Goal: Task Accomplishment & Management: Use online tool/utility

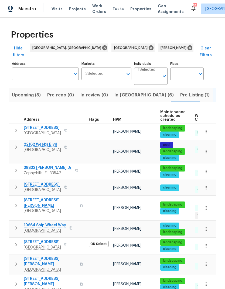
click at [16, 144] on icon "button" at bounding box center [16, 147] width 6 height 6
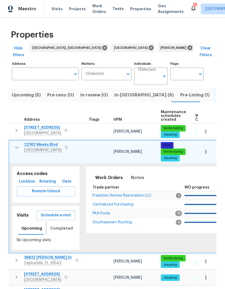
click at [52, 225] on span "Completed" at bounding box center [61, 228] width 23 height 7
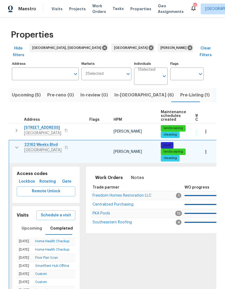
click at [44, 212] on span "Schedule a visit" at bounding box center [56, 215] width 30 height 7
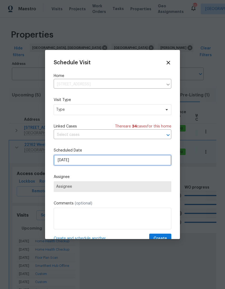
click at [60, 163] on input "[DATE]" at bounding box center [113, 160] width 118 height 11
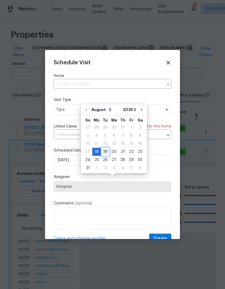
click at [106, 148] on div "19" at bounding box center [105, 152] width 9 height 8
type input "[DATE]"
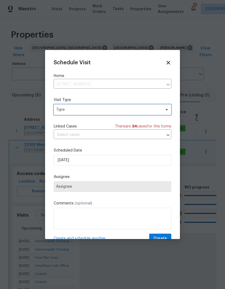
click at [113, 110] on span "Type" at bounding box center [108, 109] width 105 height 5
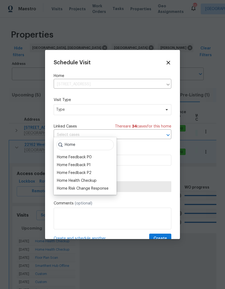
type input "Home"
click at [66, 178] on div "Home Health Checkup" at bounding box center [77, 181] width 40 height 6
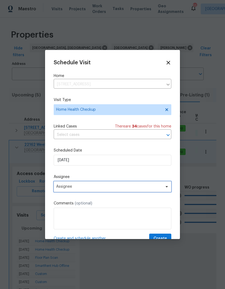
click at [62, 187] on span "Assignee" at bounding box center [109, 187] width 106 height 4
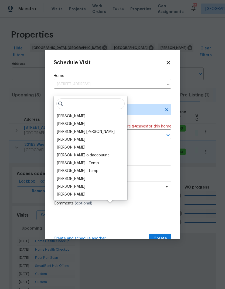
click at [58, 113] on div "[PERSON_NAME]" at bounding box center [71, 116] width 28 height 6
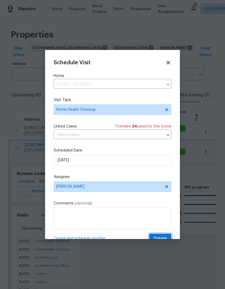
click at [165, 238] on span "Create" at bounding box center [161, 238] width 14 height 7
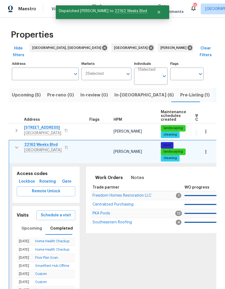
click at [15, 142] on button "button" at bounding box center [16, 147] width 11 height 11
